Goal: Task Accomplishment & Management: Use online tool/utility

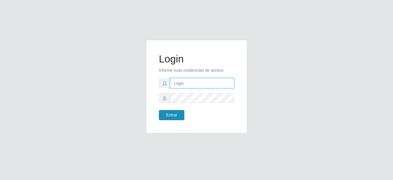
type input "mariabemais@B8"
click at [177, 118] on button "Entrar" at bounding box center [171, 115] width 25 height 10
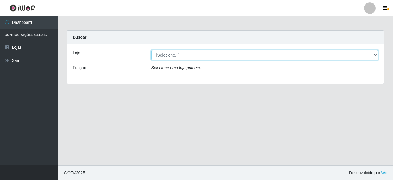
click at [240, 58] on select "[Selecione...] Bemais Supermercados - B8 [PERSON_NAME]" at bounding box center [264, 55] width 227 height 10
select select "413"
click at [151, 50] on select "[Selecione...] Bemais Supermercados - B8 [PERSON_NAME]" at bounding box center [264, 55] width 227 height 10
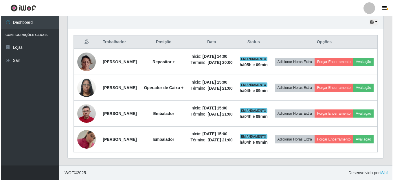
scroll to position [232, 0]
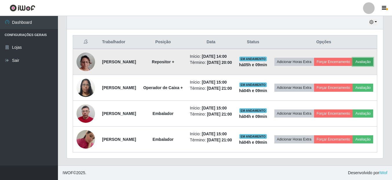
click at [352, 58] on button "Avaliação" at bounding box center [362, 62] width 21 height 8
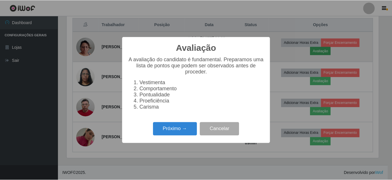
scroll to position [120, 313]
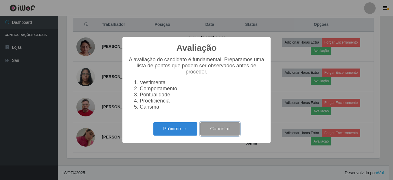
click at [222, 134] on button "Cancelar" at bounding box center [219, 129] width 39 height 14
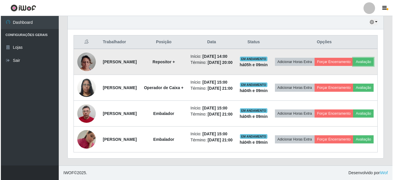
scroll to position [120, 316]
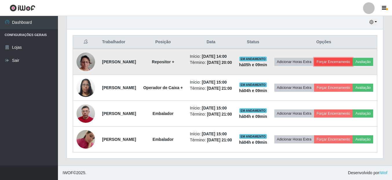
click at [351, 58] on button "Forçar Encerramento" at bounding box center [333, 62] width 39 height 8
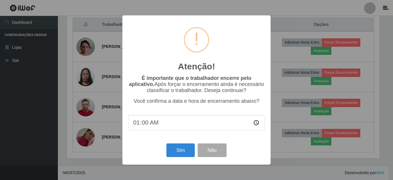
type input "19:00"
click at [214, 154] on button "Não" at bounding box center [212, 150] width 29 height 14
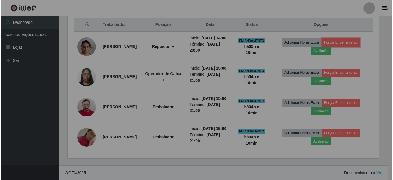
scroll to position [120, 316]
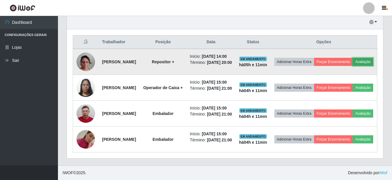
click at [352, 58] on button "Avaliação" at bounding box center [362, 62] width 21 height 8
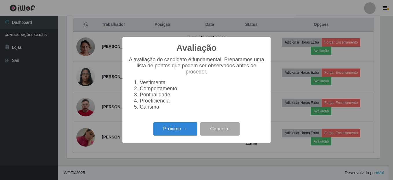
scroll to position [120, 313]
click at [186, 134] on button "Próximo →" at bounding box center [175, 129] width 44 height 14
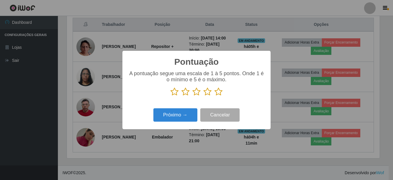
scroll to position [289482, 289289]
click at [173, 91] on icon at bounding box center [175, 91] width 8 height 9
click at [171, 96] on input "radio" at bounding box center [171, 96] width 0 height 0
click at [185, 91] on icon at bounding box center [186, 91] width 8 height 9
click at [182, 96] on input "radio" at bounding box center [182, 96] width 0 height 0
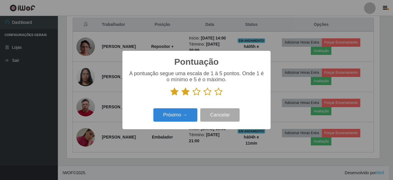
click at [197, 94] on icon at bounding box center [197, 91] width 8 height 9
click at [193, 96] on input "radio" at bounding box center [193, 96] width 0 height 0
click at [210, 92] on icon at bounding box center [208, 91] width 8 height 9
click at [204, 96] on input "radio" at bounding box center [204, 96] width 0 height 0
click at [182, 120] on button "Próximo →" at bounding box center [175, 115] width 44 height 14
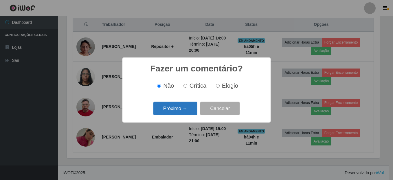
click at [181, 105] on button "Próximo →" at bounding box center [175, 108] width 44 height 14
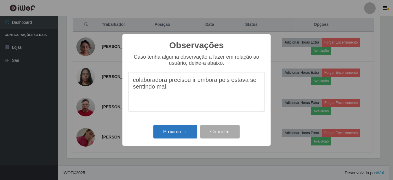
type textarea "colaboradora precisou ir embora pois estava se sentindo mal."
click at [180, 129] on button "Próximo →" at bounding box center [175, 132] width 44 height 14
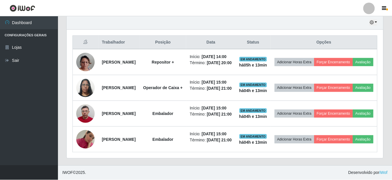
scroll to position [120, 316]
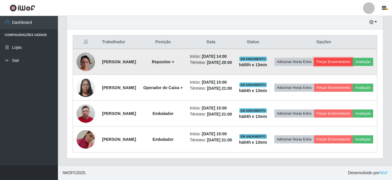
click at [343, 58] on button "Forçar Encerramento" at bounding box center [333, 62] width 39 height 8
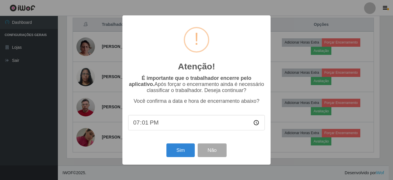
type input "19:10"
click at [171, 148] on button "Sim" at bounding box center [181, 150] width 28 height 14
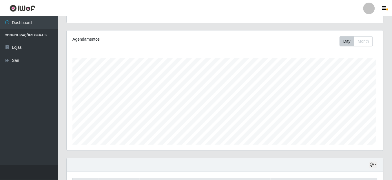
scroll to position [53, 0]
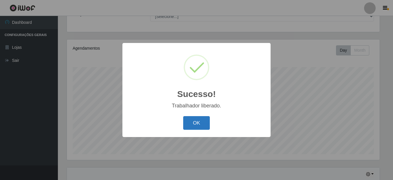
click at [193, 125] on button "OK" at bounding box center [196, 123] width 27 height 14
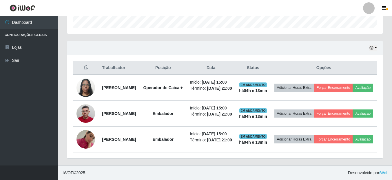
scroll to position [211, 0]
click at [379, 41] on div "Hoje 1 dia 3 dias 1 Semana Não encerrados" at bounding box center [225, 48] width 316 height 14
click at [375, 45] on button "button" at bounding box center [373, 48] width 8 height 7
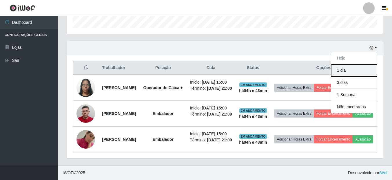
click at [352, 64] on button "1 dia" at bounding box center [354, 70] width 46 height 12
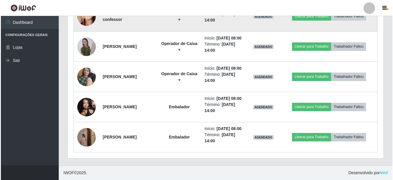
scroll to position [500, 0]
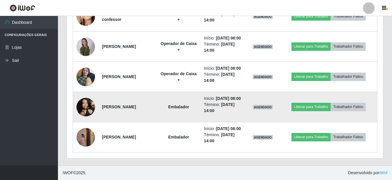
click at [83, 95] on img at bounding box center [85, 106] width 19 height 25
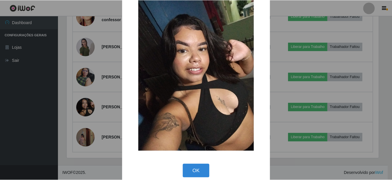
scroll to position [25, 0]
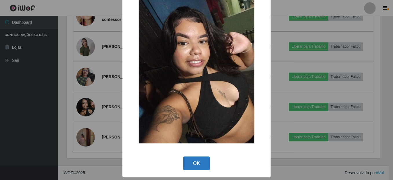
click at [196, 164] on button "OK" at bounding box center [196, 163] width 27 height 14
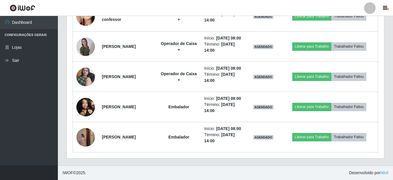
scroll to position [120, 316]
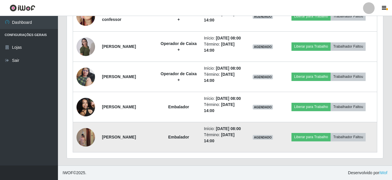
click at [88, 136] on img at bounding box center [85, 136] width 19 height 33
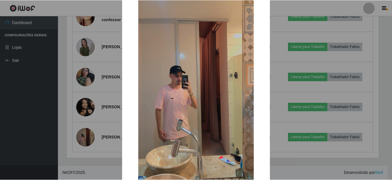
scroll to position [77, 0]
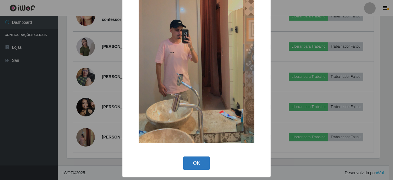
click at [195, 163] on button "OK" at bounding box center [196, 163] width 27 height 14
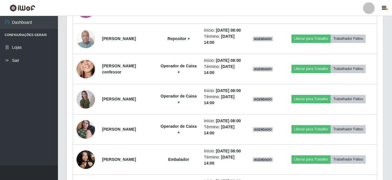
scroll to position [413, 0]
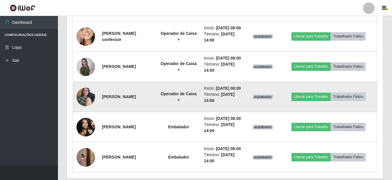
click at [87, 109] on img at bounding box center [85, 96] width 19 height 25
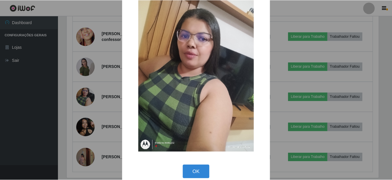
scroll to position [25, 0]
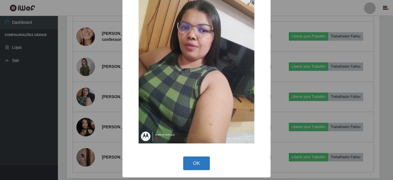
click at [183, 164] on button "OK" at bounding box center [196, 163] width 27 height 14
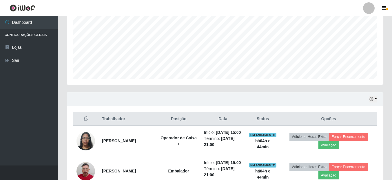
scroll to position [124, 0]
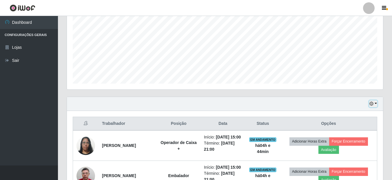
click at [374, 103] on button "button" at bounding box center [373, 103] width 8 height 7
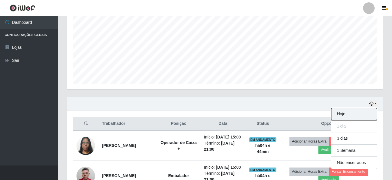
click at [340, 115] on button "Hoje" at bounding box center [354, 114] width 46 height 12
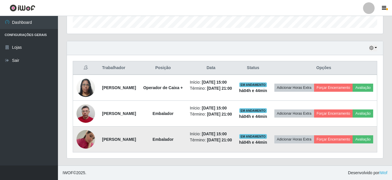
scroll to position [211, 0]
